Goal: Task Accomplishment & Management: Manage account settings

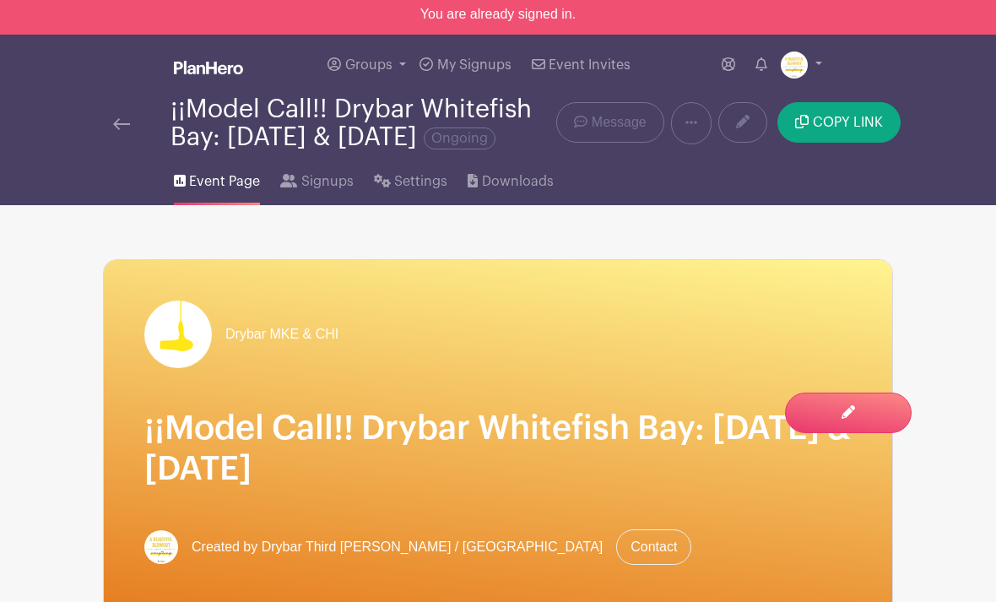
scroll to position [7, 0]
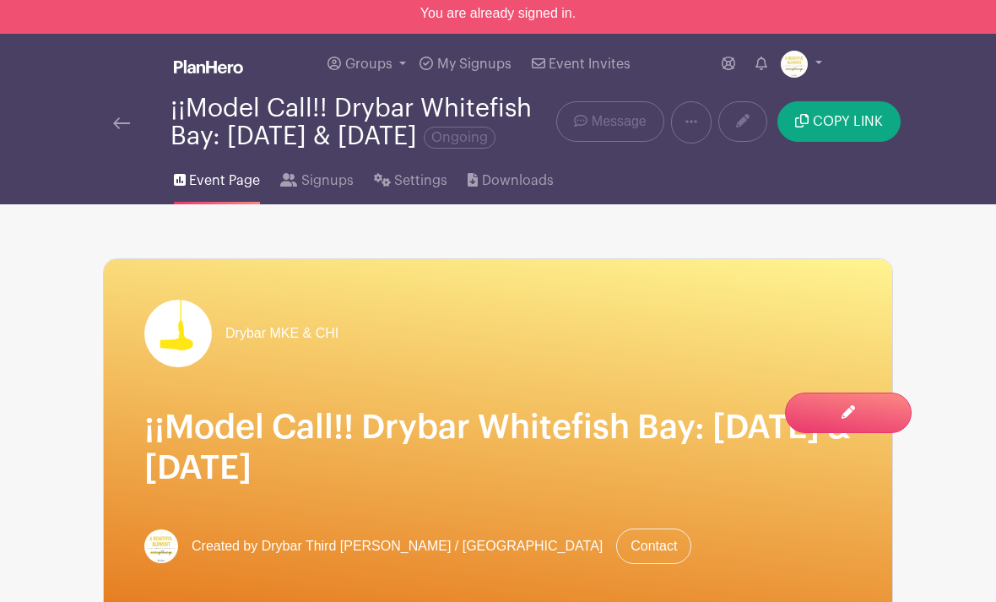
click at [332, 204] on link "Signups" at bounding box center [316, 177] width 73 height 54
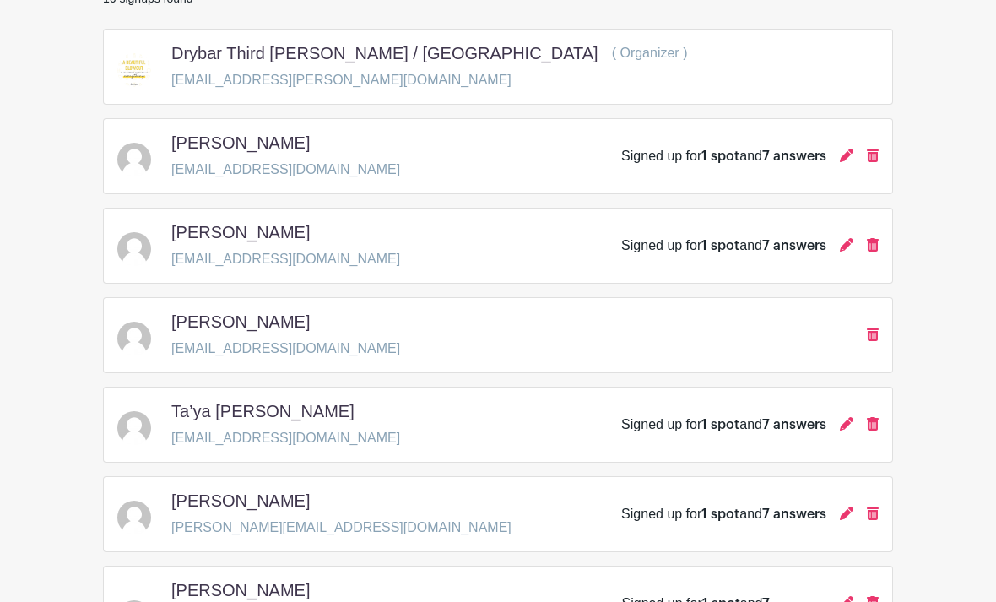
scroll to position [223, 0]
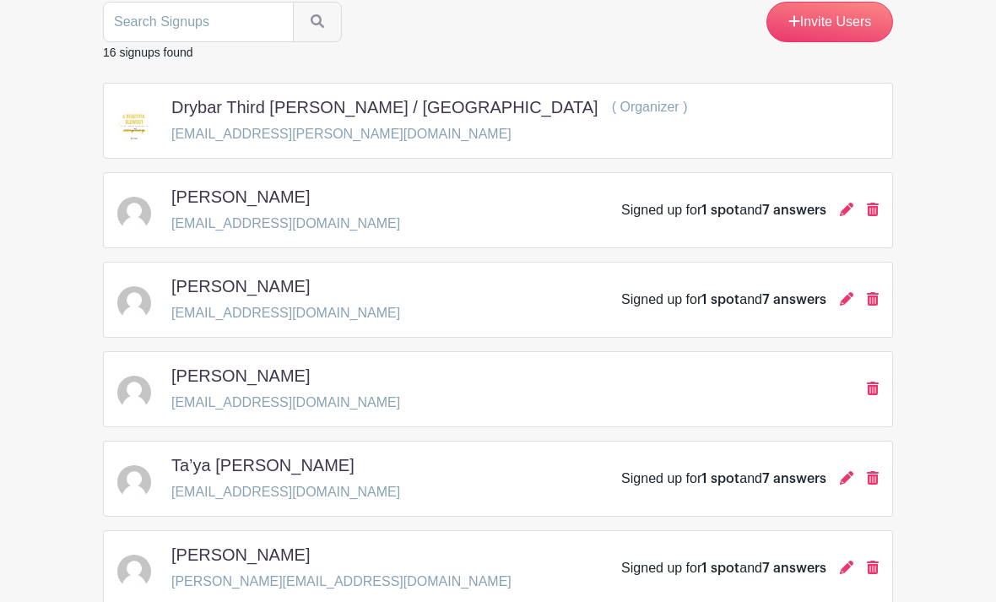
click at [831, 220] on div "Signed up for 1 spot and 7 answers" at bounding box center [749, 210] width 257 height 20
click at [845, 216] on icon at bounding box center [845, 208] width 13 height 13
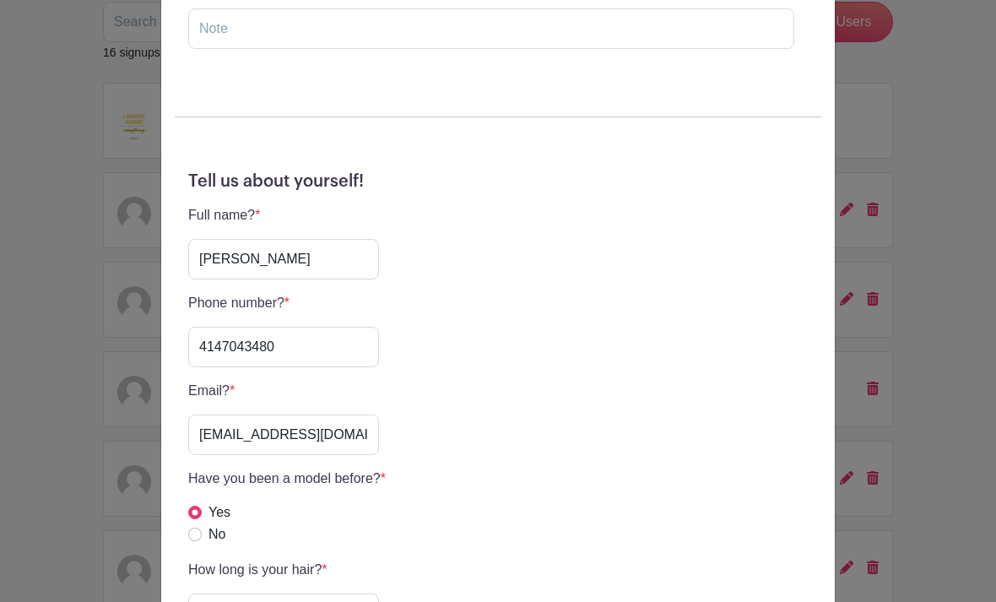
scroll to position [366, 0]
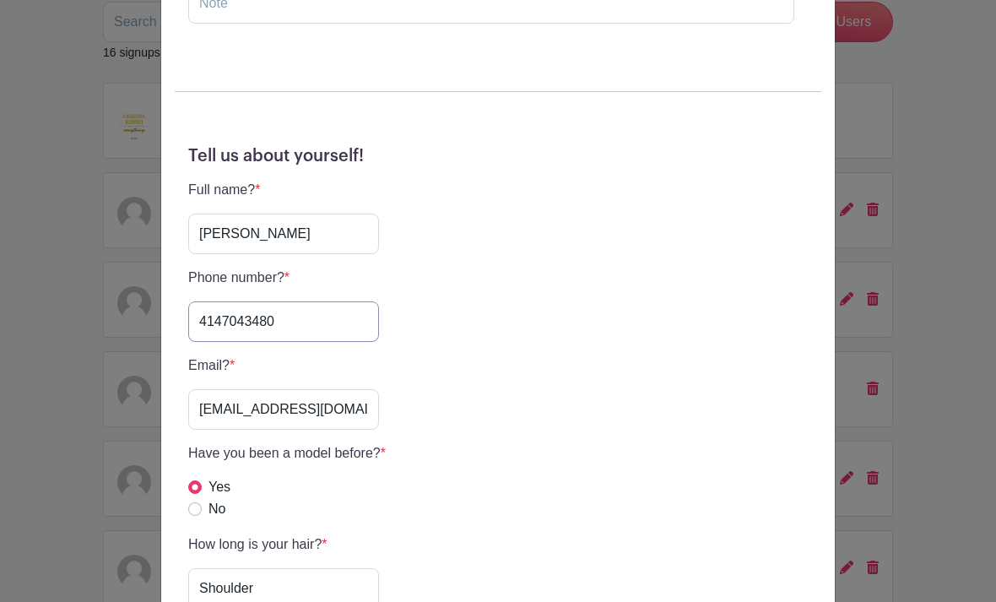
click at [259, 314] on input "4147043480" at bounding box center [283, 321] width 191 height 40
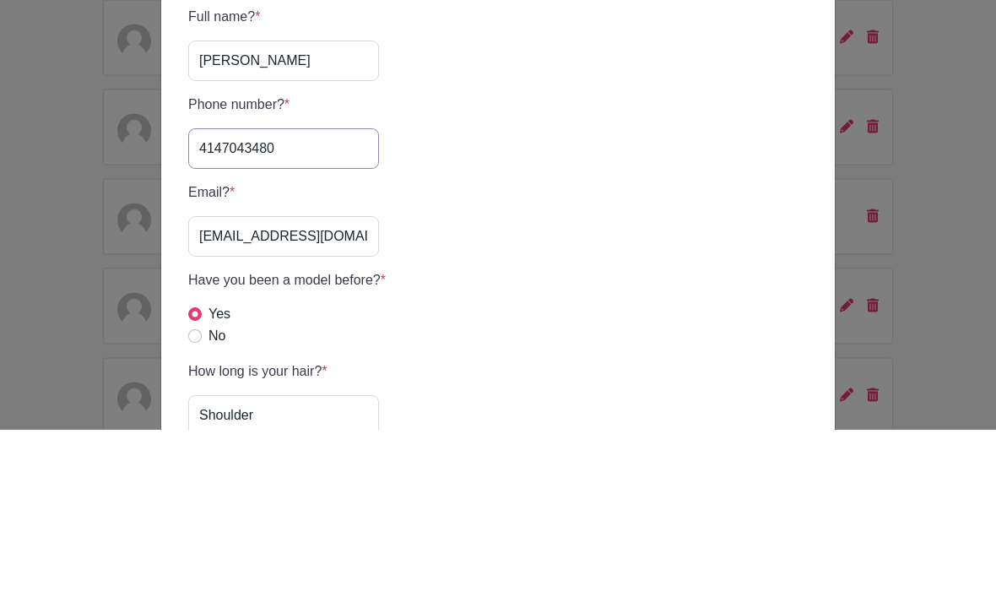
click at [267, 301] on input "4147043480" at bounding box center [283, 321] width 191 height 40
click at [263, 301] on input "4147043480" at bounding box center [283, 321] width 191 height 40
click at [266, 301] on input "4147043480" at bounding box center [283, 321] width 191 height 40
click at [942, 117] on div "Alexandra Skifton's Signup Wednesday, September 10, 2025 from 11:00 am to 07:00…" at bounding box center [498, 301] width 996 height 602
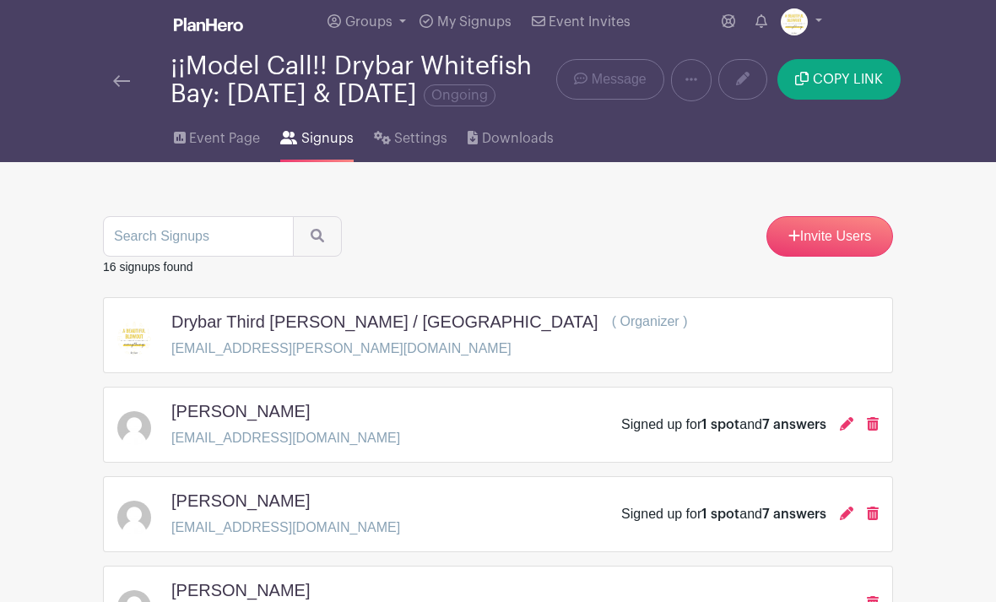
scroll to position [0, 0]
